Goal: Task Accomplishment & Management: Use online tool/utility

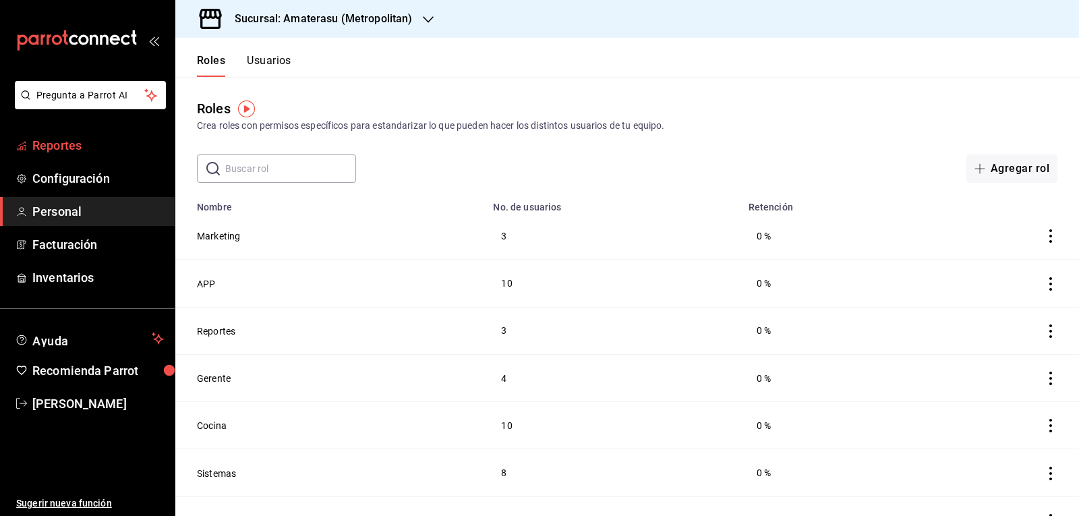
click at [62, 153] on span "Reportes" at bounding box center [97, 145] width 131 height 18
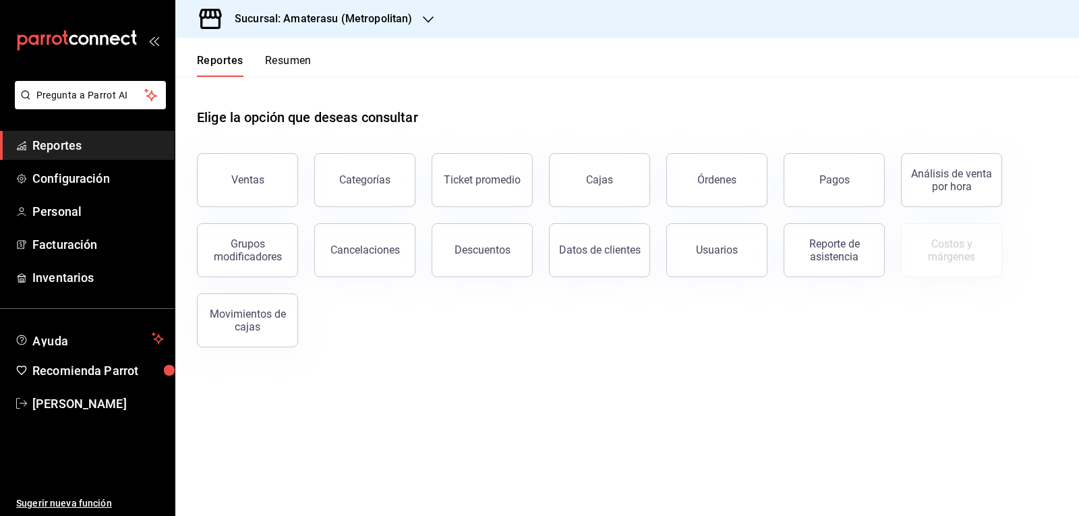
click at [251, 156] on button "Ventas" at bounding box center [247, 180] width 101 height 54
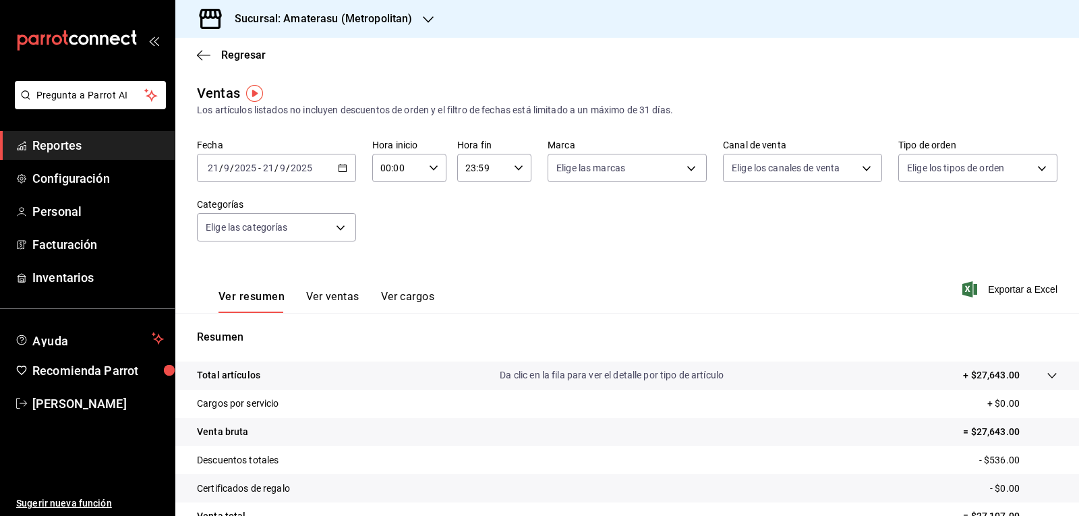
click at [338, 170] on \(Stroke\) "button" at bounding box center [342, 168] width 8 height 7
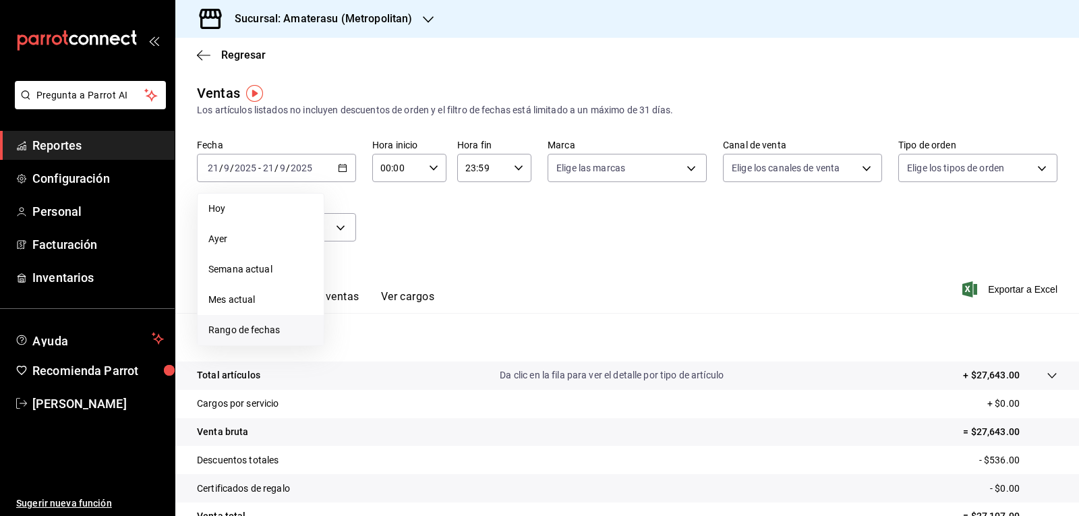
click at [247, 326] on span "Rango de fechas" at bounding box center [260, 330] width 105 height 14
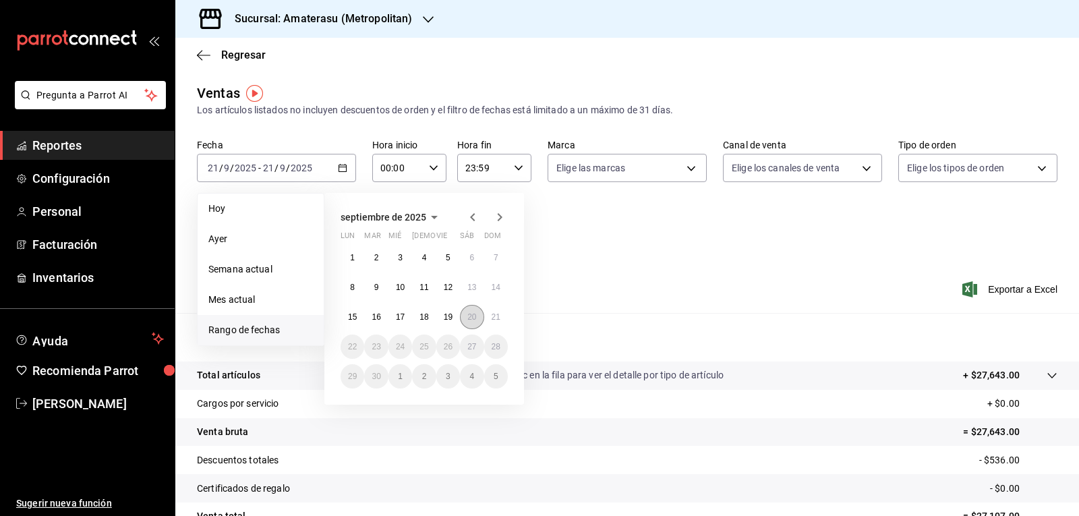
click at [475, 316] on abbr "20" at bounding box center [471, 316] width 9 height 9
click at [487, 316] on button "21" at bounding box center [496, 317] width 24 height 24
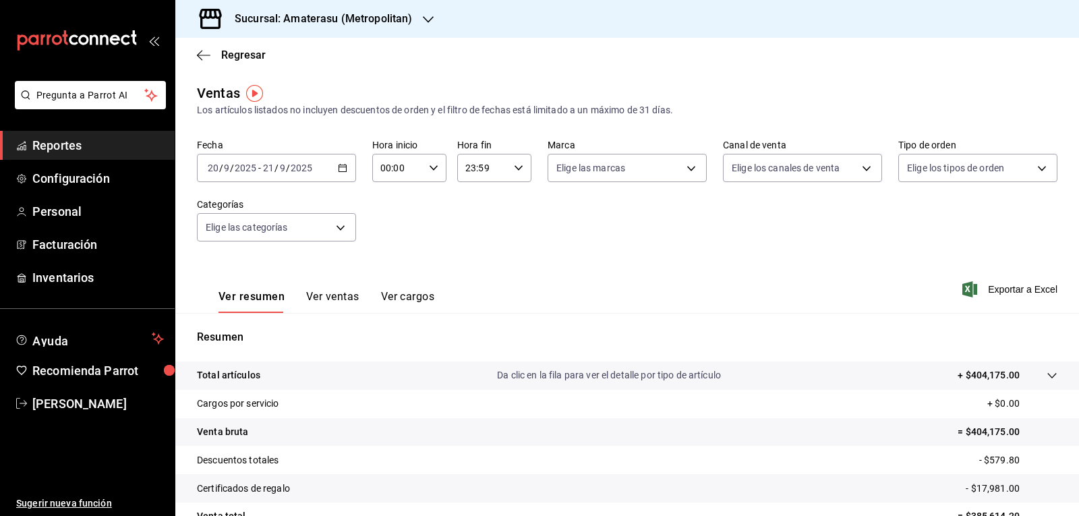
click at [429, 170] on icon "button" at bounding box center [433, 167] width 9 height 9
click at [386, 227] on span "05" at bounding box center [389, 229] width 16 height 11
type input "05:00"
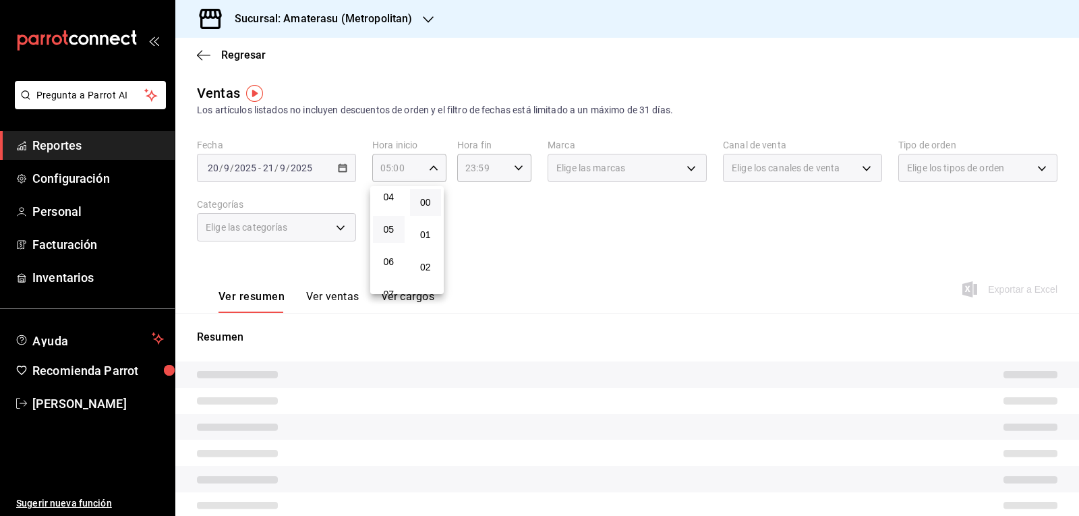
click at [515, 169] on div at bounding box center [539, 258] width 1079 height 516
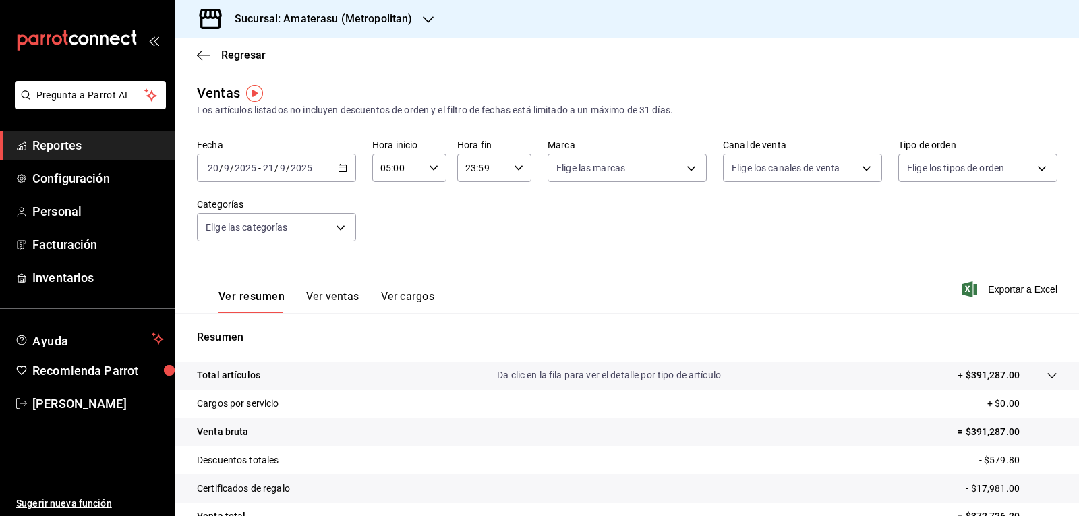
click at [515, 169] on \(Stroke\) "button" at bounding box center [518, 167] width 8 height 5
click at [472, 225] on button "05" at bounding box center [472, 234] width 32 height 27
type input "05:59"
click at [606, 220] on div at bounding box center [539, 258] width 1079 height 516
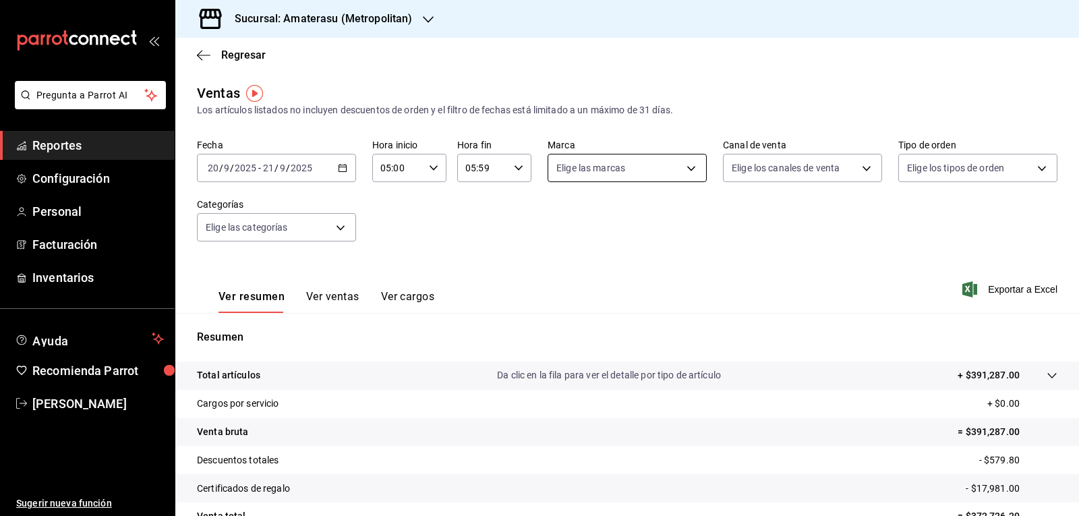
click at [593, 172] on body "Pregunta a Parrot AI Reportes Configuración Personal Facturación Inventarios Ay…" at bounding box center [539, 258] width 1079 height 516
click at [556, 299] on input "checkbox" at bounding box center [558, 296] width 12 height 12
checkbox input "true"
type input "f3afaab8-8c3d-4e49-a299-af9bdf6027b2"
click at [775, 257] on div at bounding box center [539, 258] width 1079 height 516
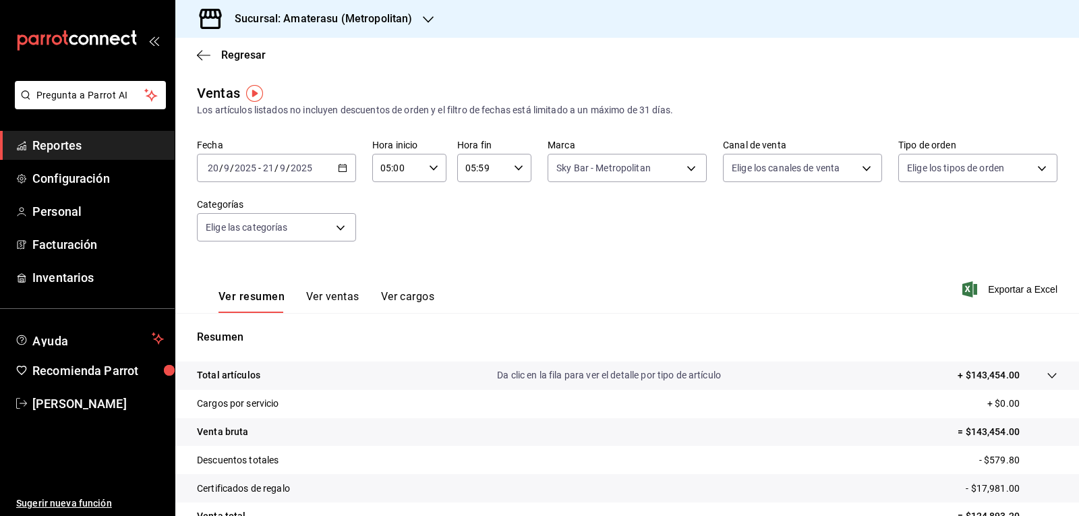
click at [775, 257] on div at bounding box center [539, 258] width 1079 height 516
